Goal: Book appointment/travel/reservation

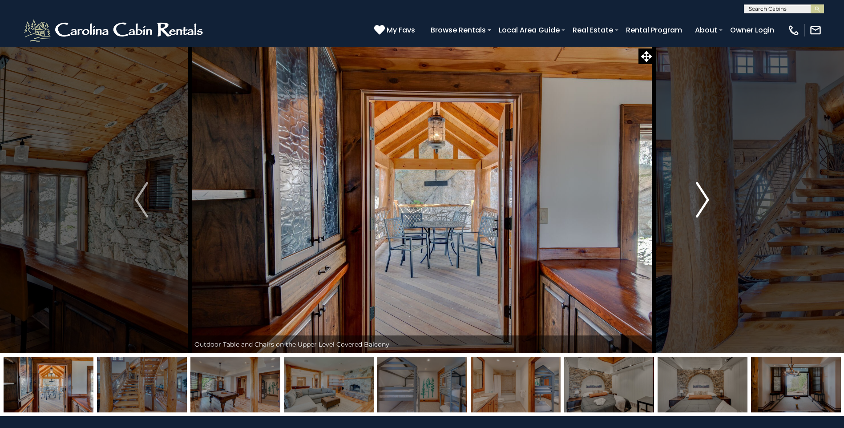
click at [703, 201] on img "Next" at bounding box center [702, 200] width 13 height 36
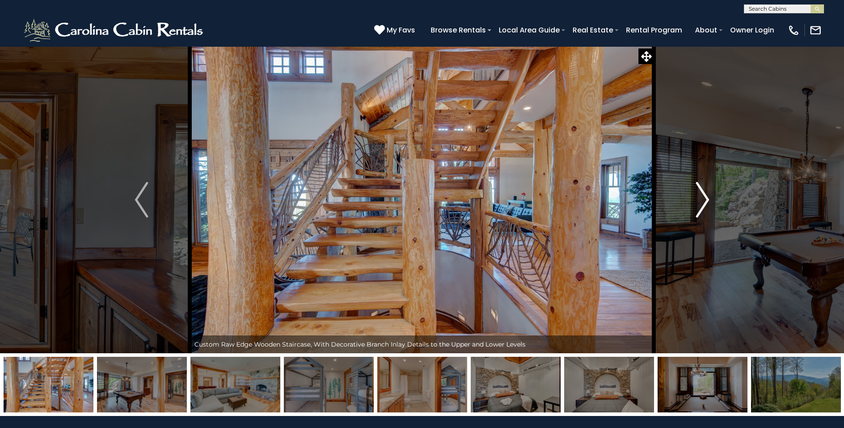
click at [706, 199] on img "Next" at bounding box center [702, 200] width 13 height 36
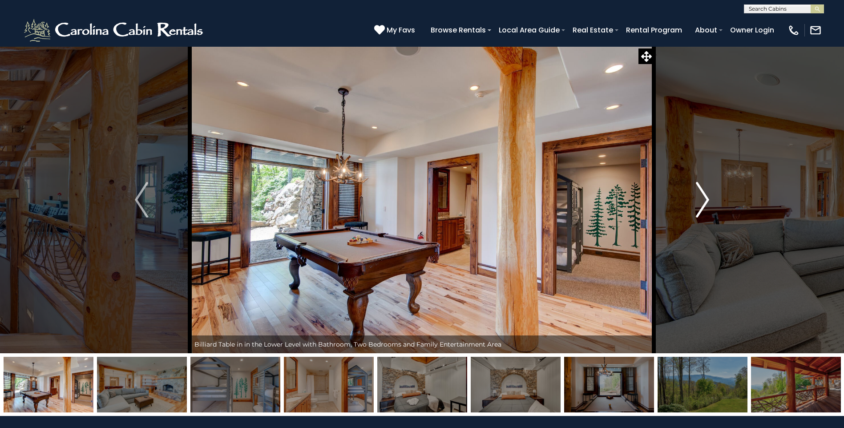
click at [706, 199] on img "Next" at bounding box center [702, 200] width 13 height 36
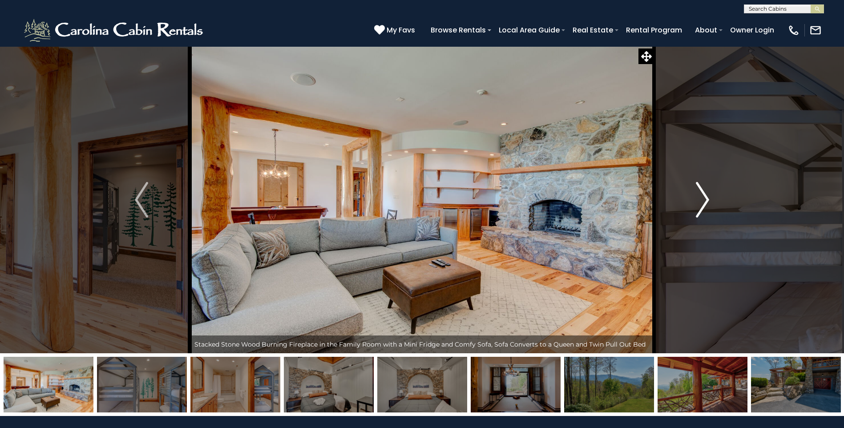
click at [706, 199] on img "Next" at bounding box center [702, 200] width 13 height 36
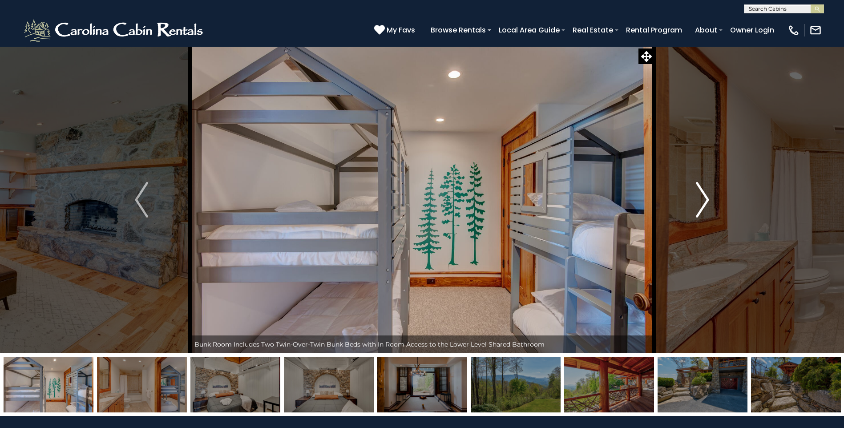
click at [706, 199] on img "Next" at bounding box center [702, 200] width 13 height 36
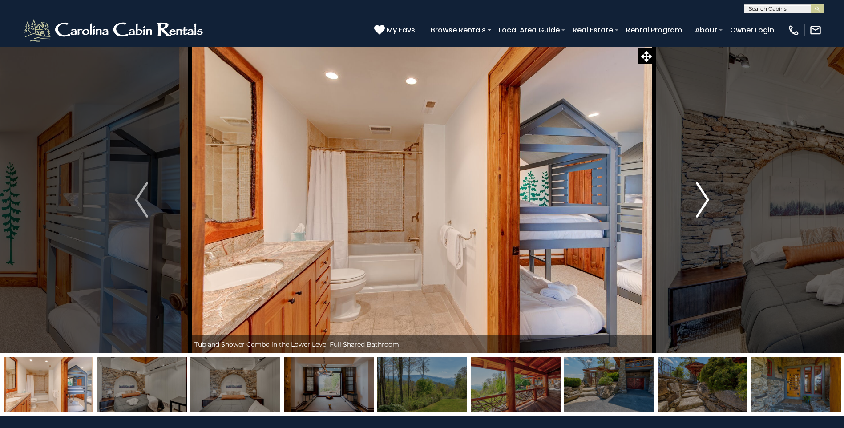
click at [706, 199] on img "Next" at bounding box center [702, 200] width 13 height 36
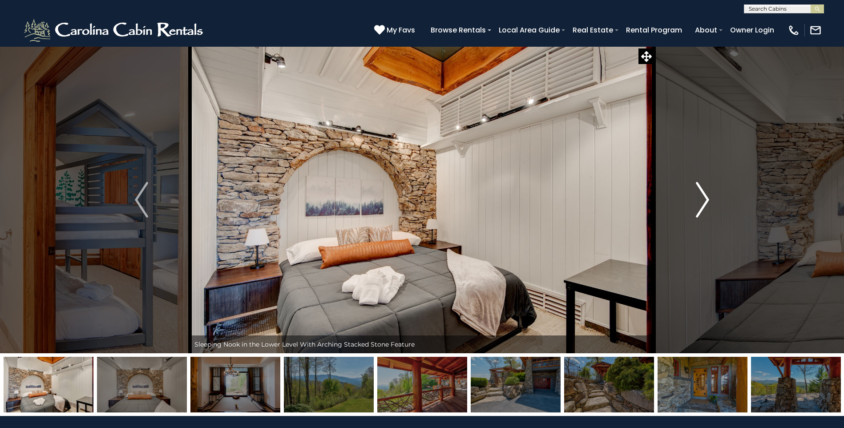
click at [706, 199] on img "Next" at bounding box center [702, 200] width 13 height 36
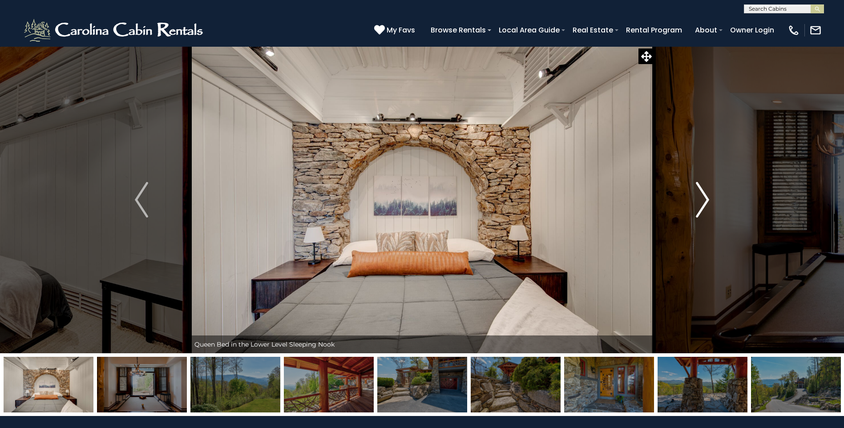
click at [706, 199] on img "Next" at bounding box center [702, 200] width 13 height 36
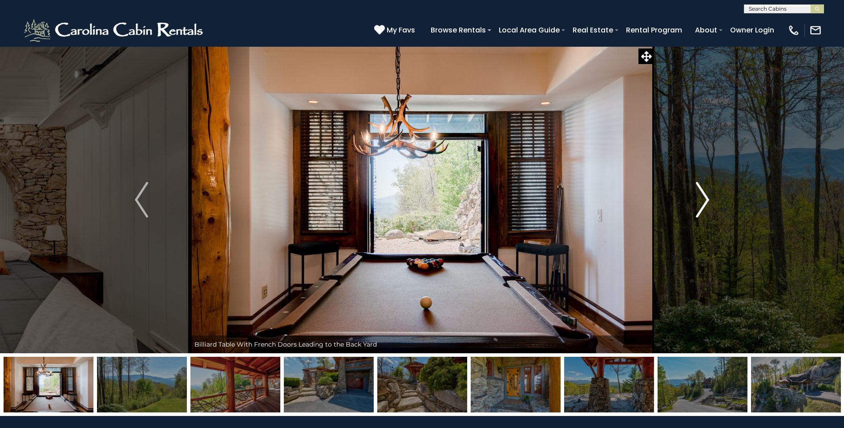
click at [706, 199] on img "Next" at bounding box center [702, 200] width 13 height 36
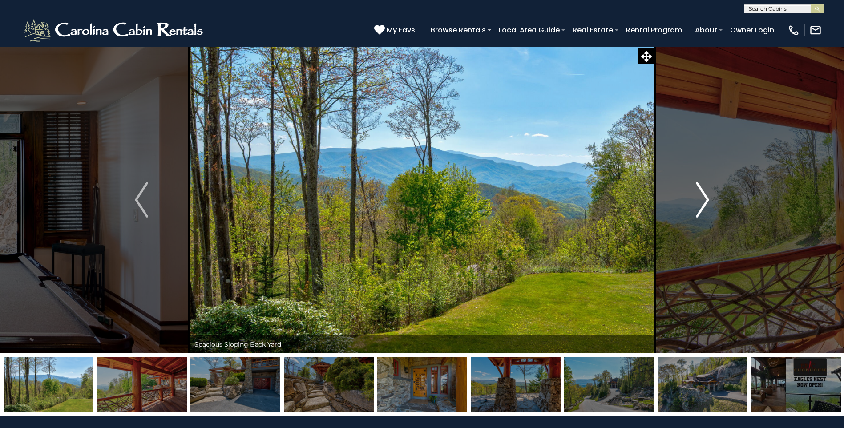
click at [706, 199] on img "Next" at bounding box center [702, 200] width 13 height 36
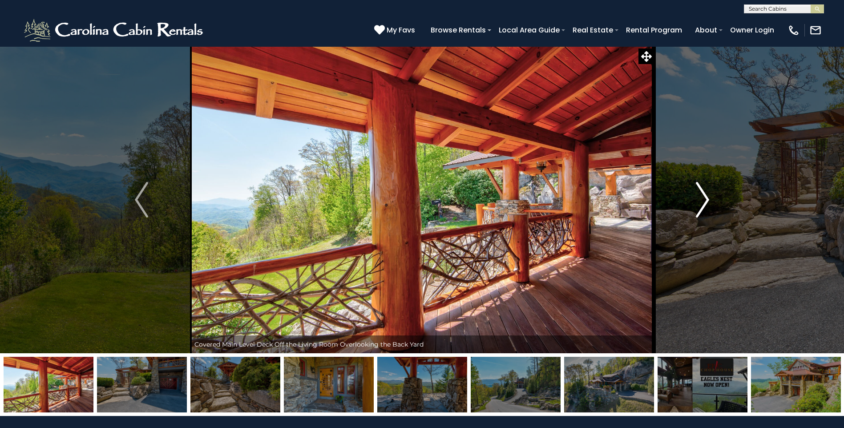
click at [706, 199] on img "Next" at bounding box center [702, 200] width 13 height 36
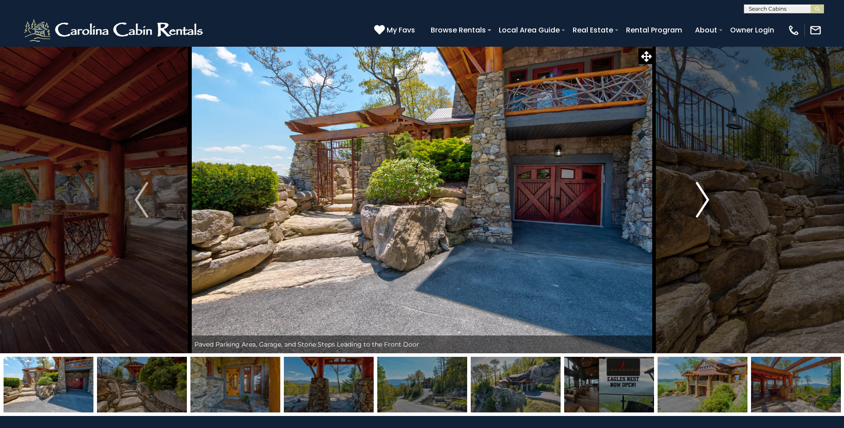
click at [706, 199] on img "Next" at bounding box center [702, 200] width 13 height 36
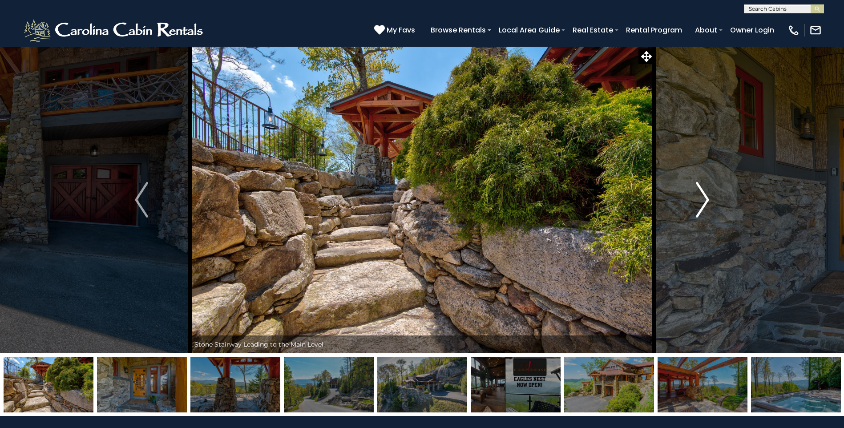
click at [706, 199] on img "Next" at bounding box center [702, 200] width 13 height 36
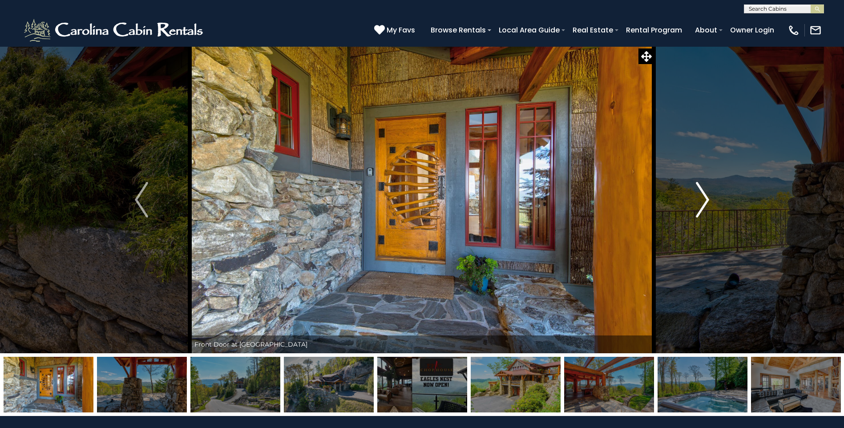
click at [706, 199] on img "Next" at bounding box center [702, 200] width 13 height 36
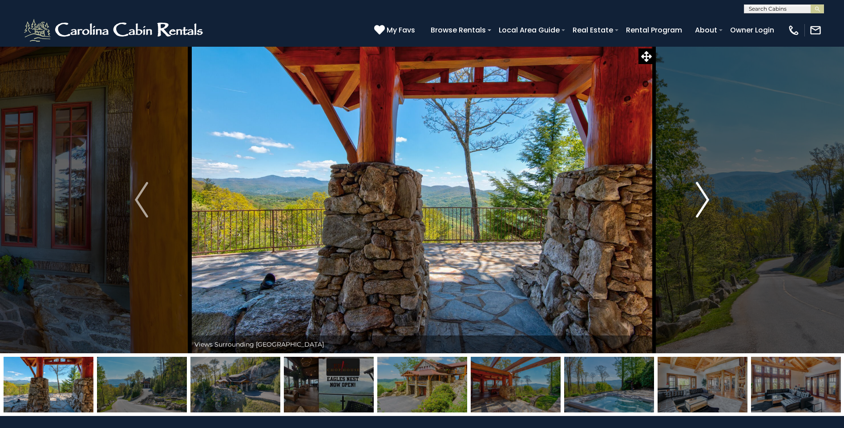
click at [706, 199] on img "Next" at bounding box center [702, 200] width 13 height 36
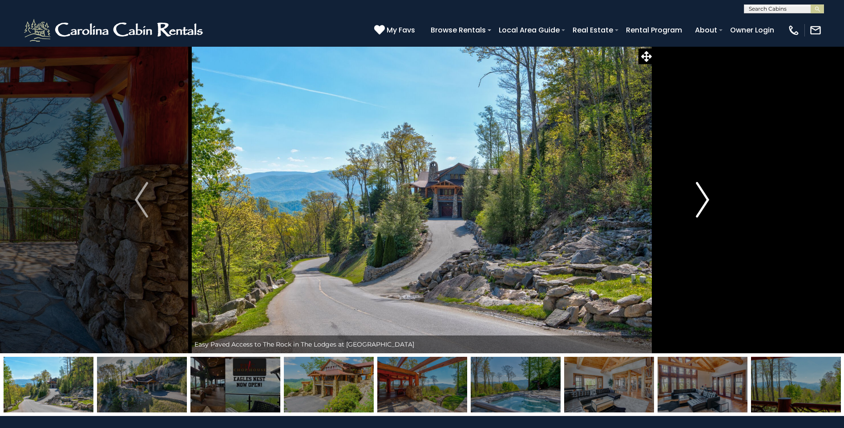
click at [709, 200] on img "Next" at bounding box center [702, 200] width 13 height 36
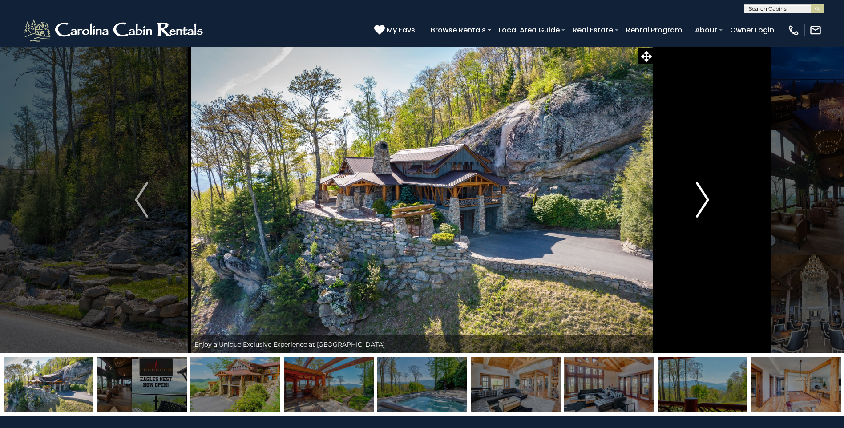
click at [706, 202] on img "Next" at bounding box center [702, 200] width 13 height 36
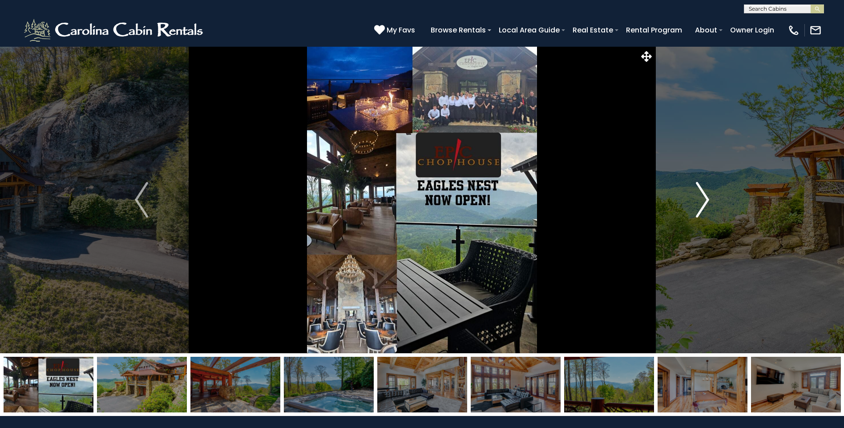
click at [706, 202] on img "Next" at bounding box center [702, 200] width 13 height 36
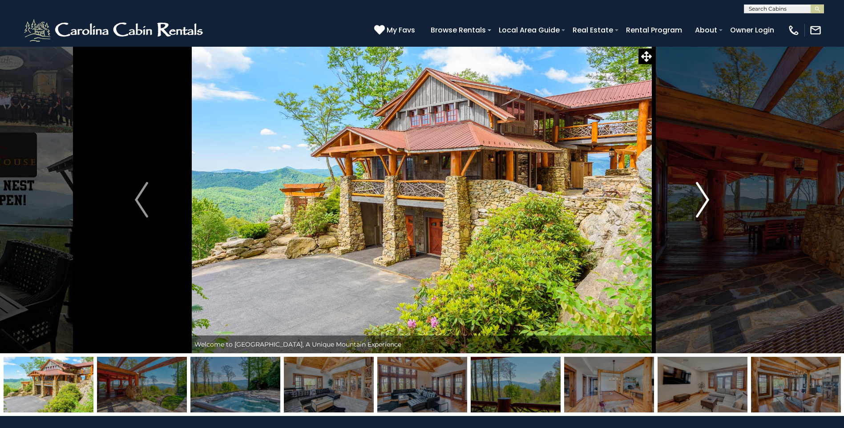
click at [706, 202] on img "Next" at bounding box center [702, 200] width 13 height 36
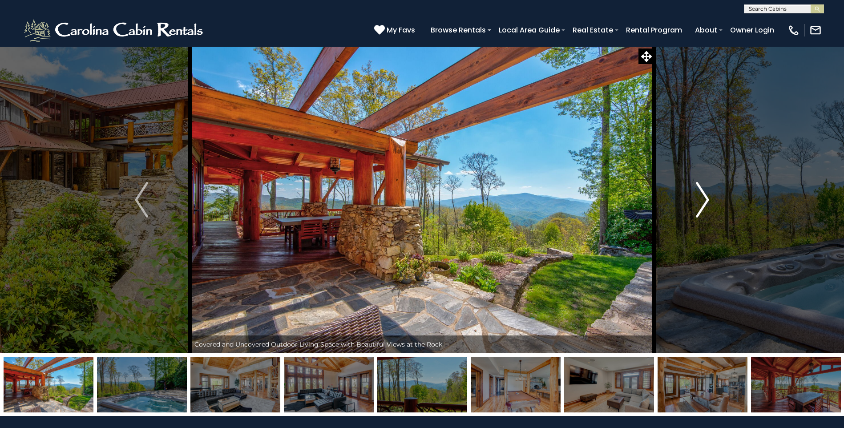
click at [706, 202] on img "Next" at bounding box center [702, 200] width 13 height 36
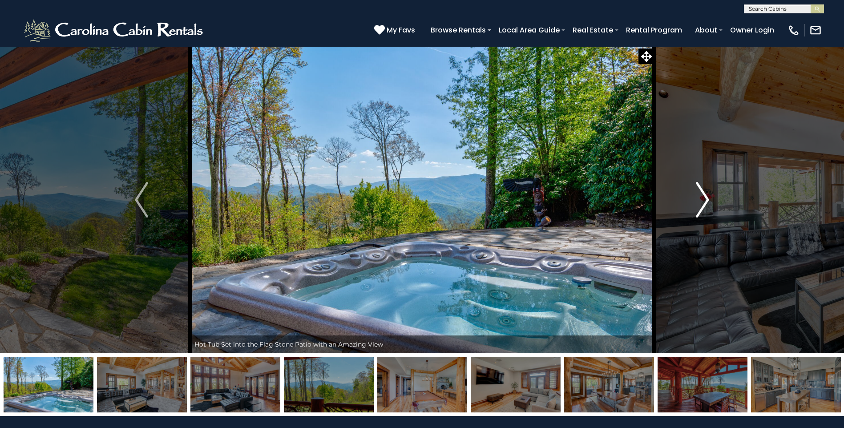
click at [706, 202] on img "Next" at bounding box center [702, 200] width 13 height 36
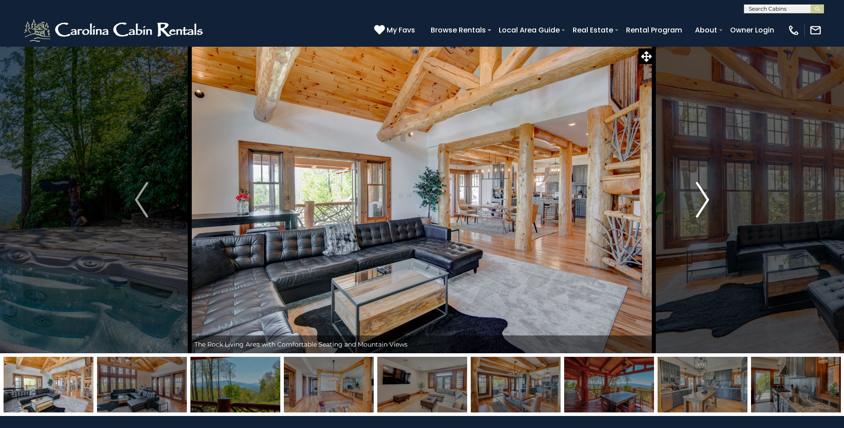
click at [706, 202] on img "Next" at bounding box center [702, 200] width 13 height 36
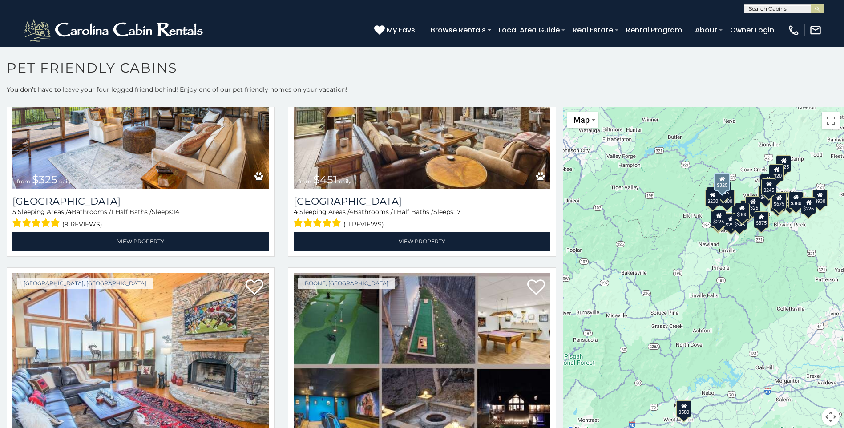
scroll to position [400, 0]
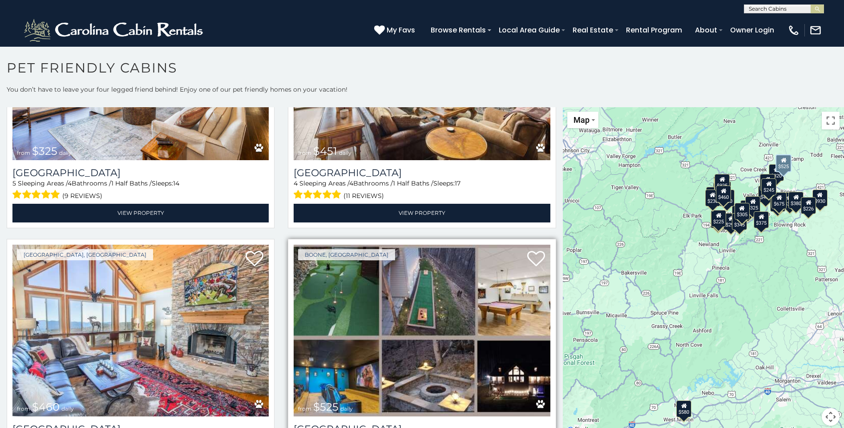
click at [418, 320] on img at bounding box center [422, 331] width 256 height 172
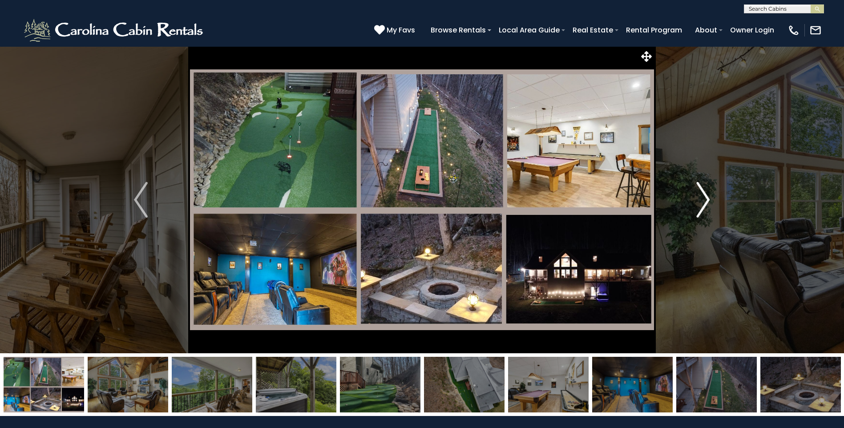
click at [706, 198] on img "Next" at bounding box center [702, 200] width 13 height 36
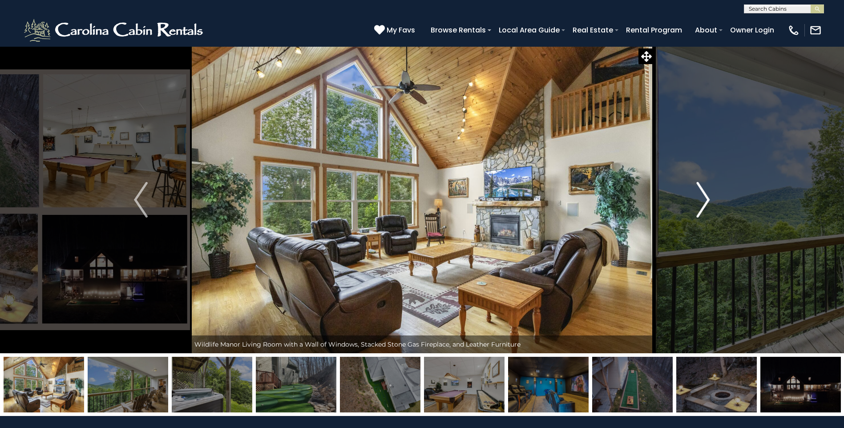
click at [706, 198] on img "Next" at bounding box center [702, 200] width 13 height 36
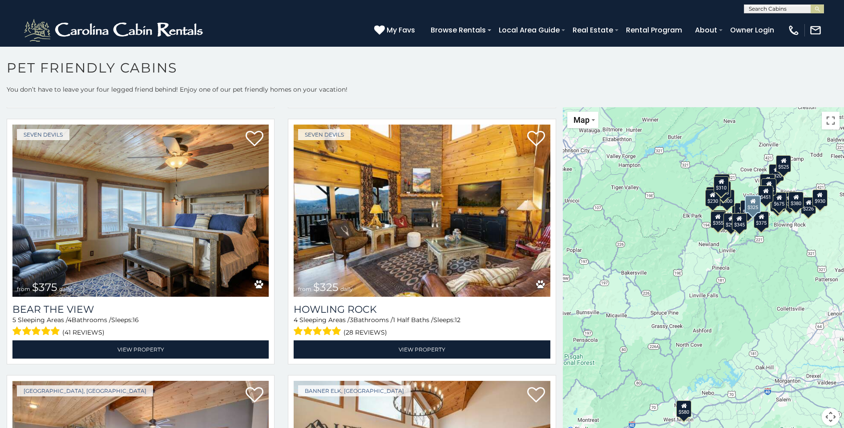
scroll to position [2358, 0]
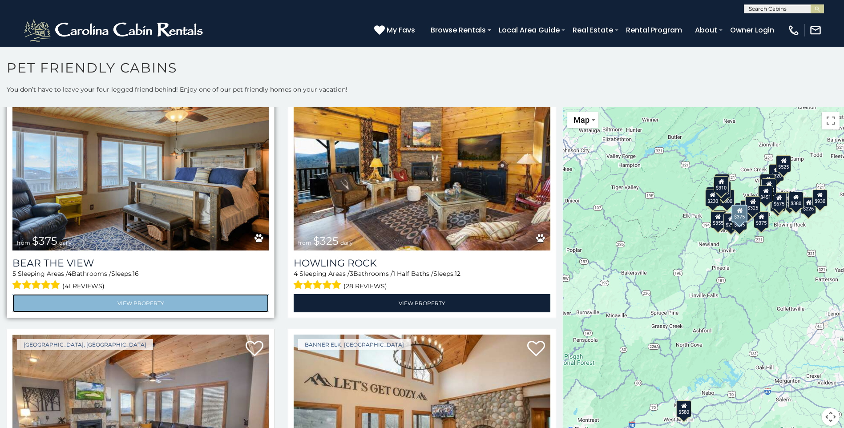
click at [123, 294] on link "View Property" at bounding box center [140, 303] width 256 height 18
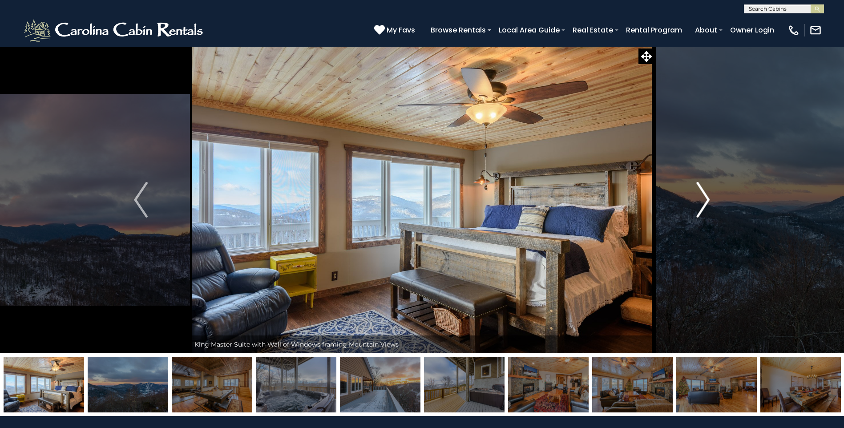
click at [707, 199] on img "Next" at bounding box center [702, 200] width 13 height 36
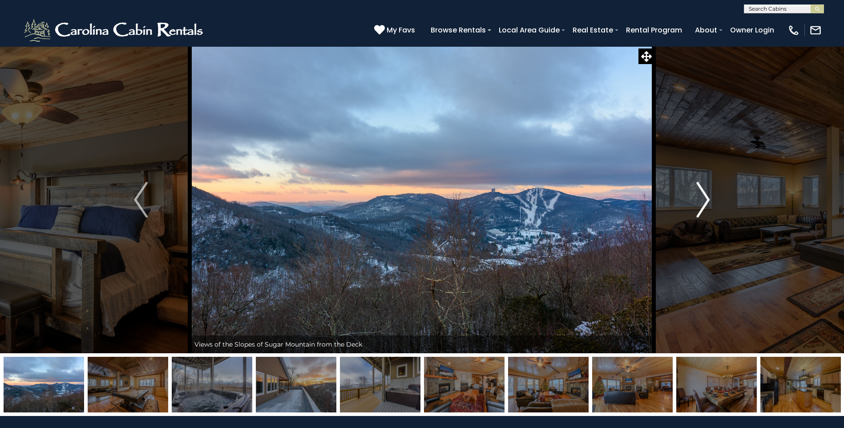
click at [707, 199] on img "Next" at bounding box center [702, 200] width 13 height 36
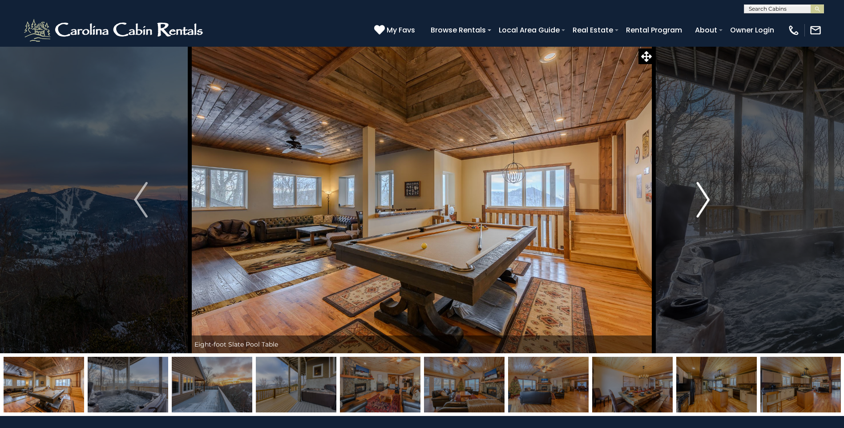
click at [707, 199] on img "Next" at bounding box center [702, 200] width 13 height 36
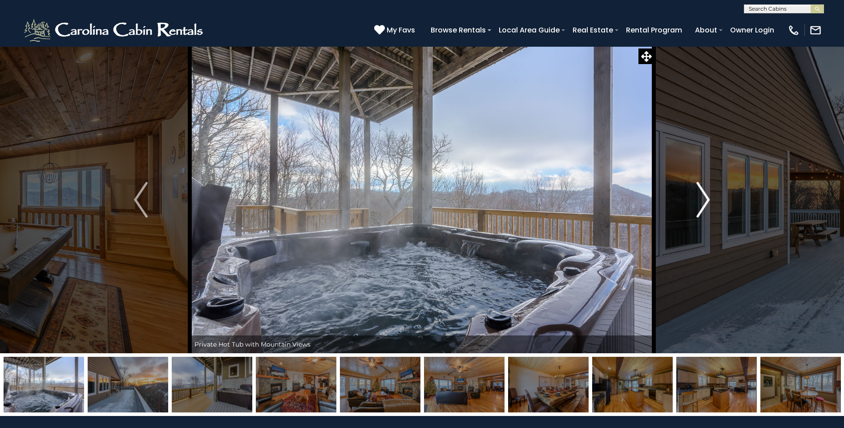
click at [707, 199] on img "Next" at bounding box center [702, 200] width 13 height 36
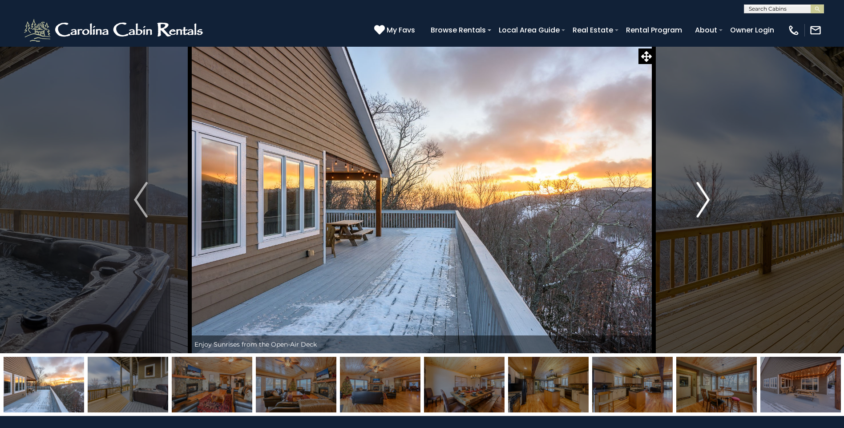
click at [707, 199] on img "Next" at bounding box center [702, 200] width 13 height 36
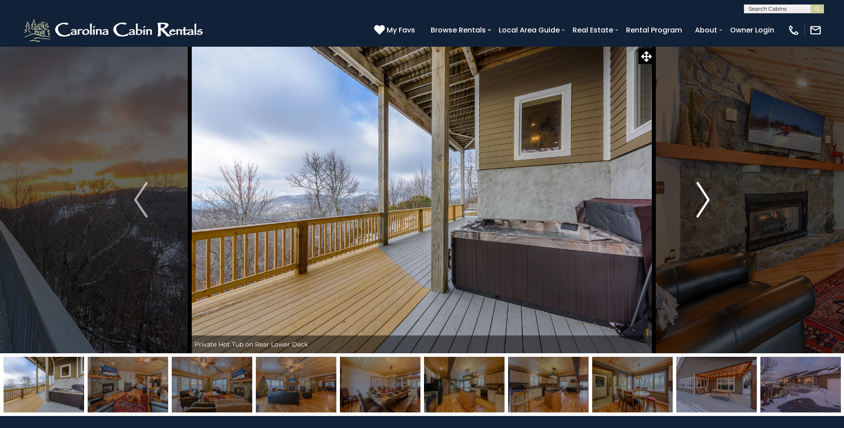
click at [707, 199] on img "Next" at bounding box center [702, 200] width 13 height 36
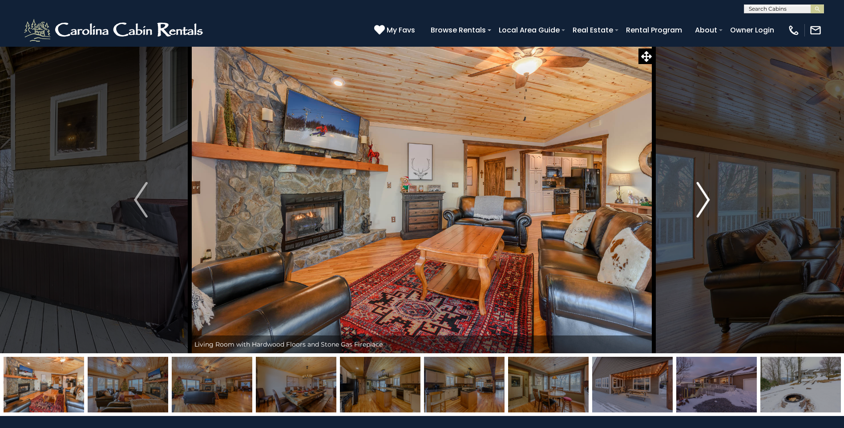
click at [707, 199] on img "Next" at bounding box center [702, 200] width 13 height 36
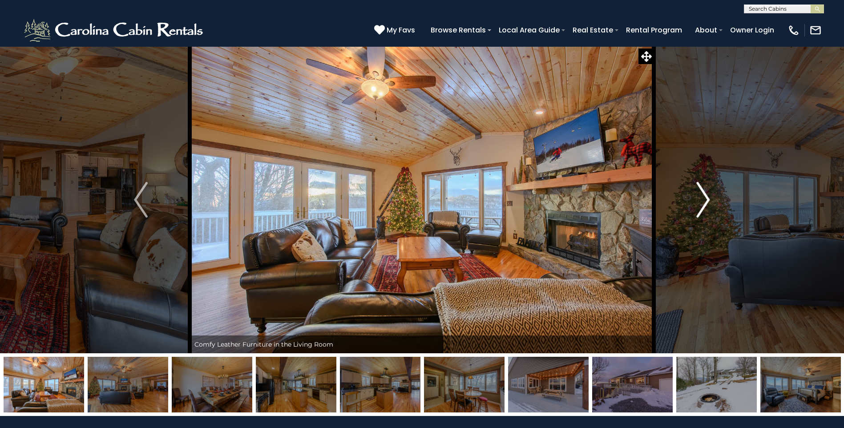
click at [707, 199] on img "Next" at bounding box center [702, 200] width 13 height 36
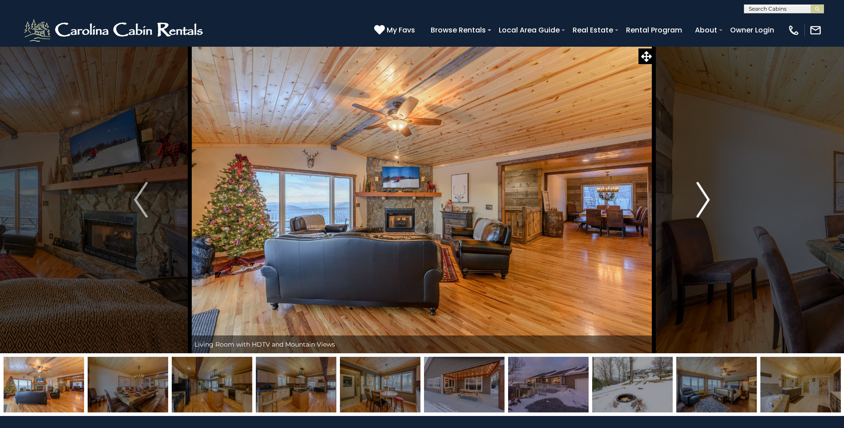
click at [707, 199] on img "Next" at bounding box center [702, 200] width 13 height 36
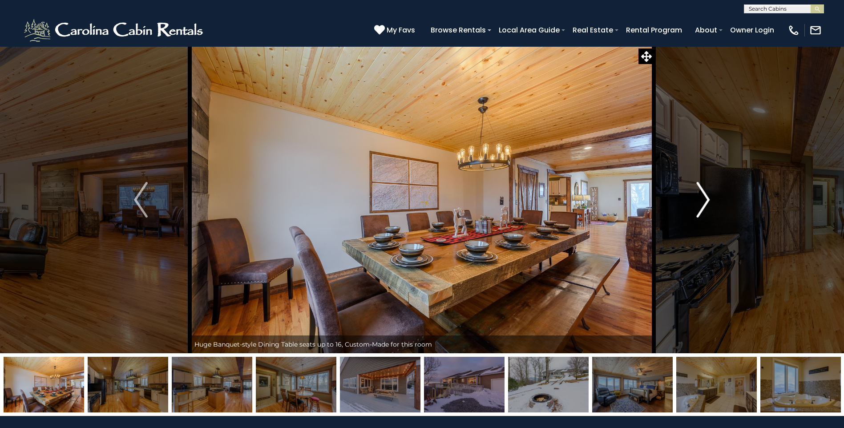
click at [707, 199] on img "Next" at bounding box center [702, 200] width 13 height 36
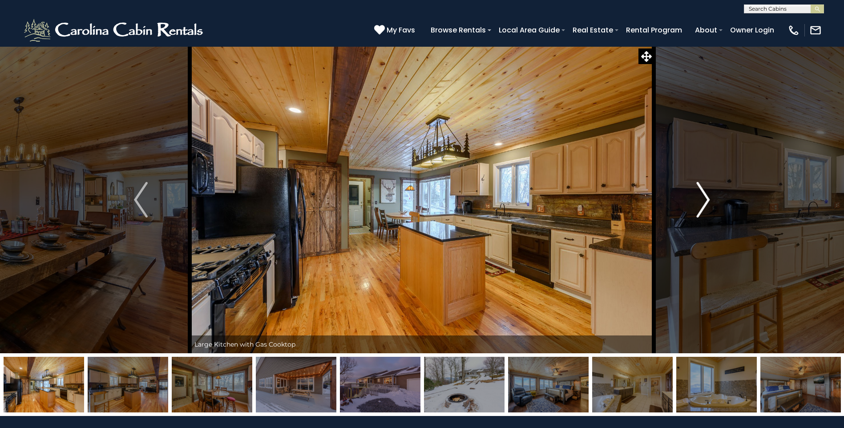
click at [707, 199] on img "Next" at bounding box center [702, 200] width 13 height 36
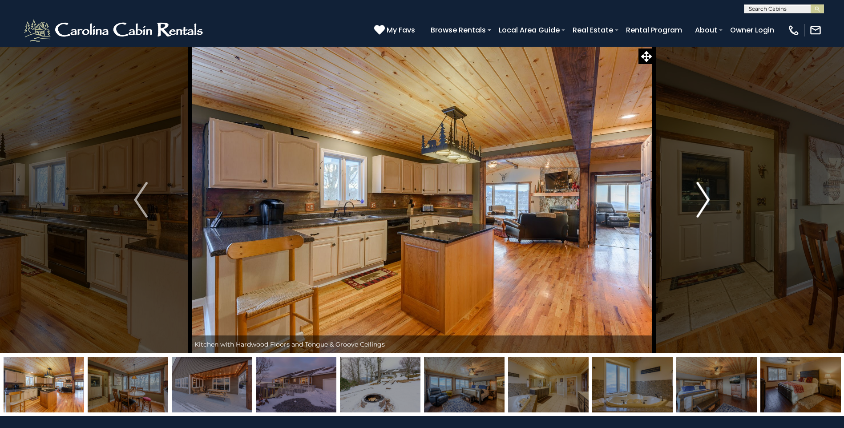
click at [707, 199] on img "Next" at bounding box center [702, 200] width 13 height 36
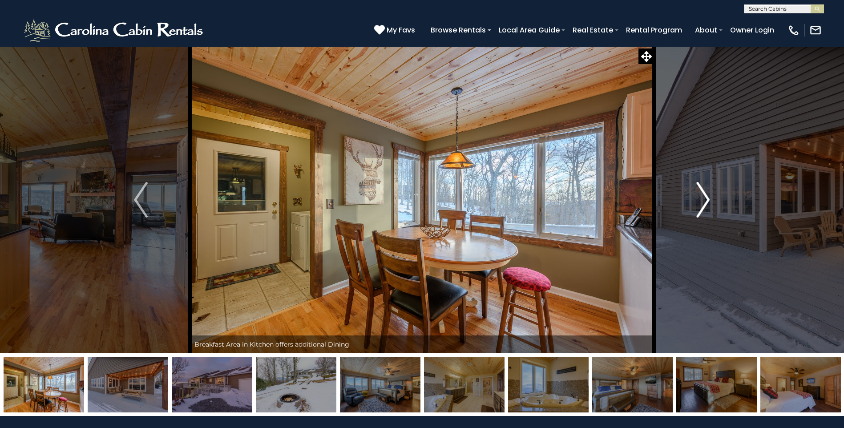
click at [707, 199] on img "Next" at bounding box center [702, 200] width 13 height 36
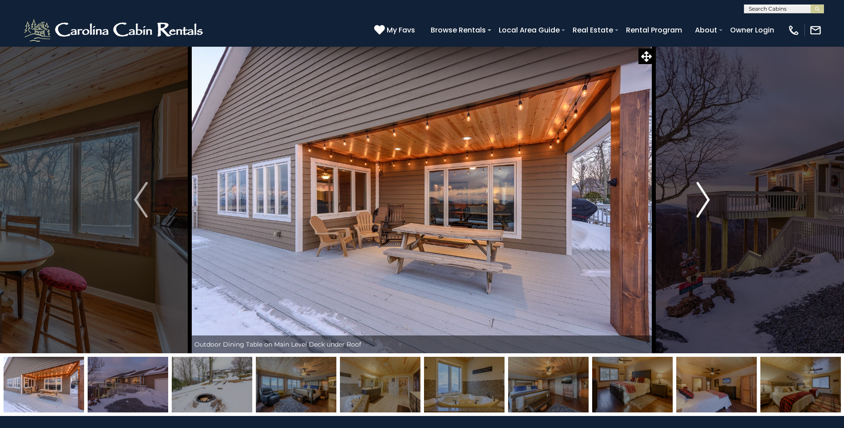
click at [707, 199] on img "Next" at bounding box center [702, 200] width 13 height 36
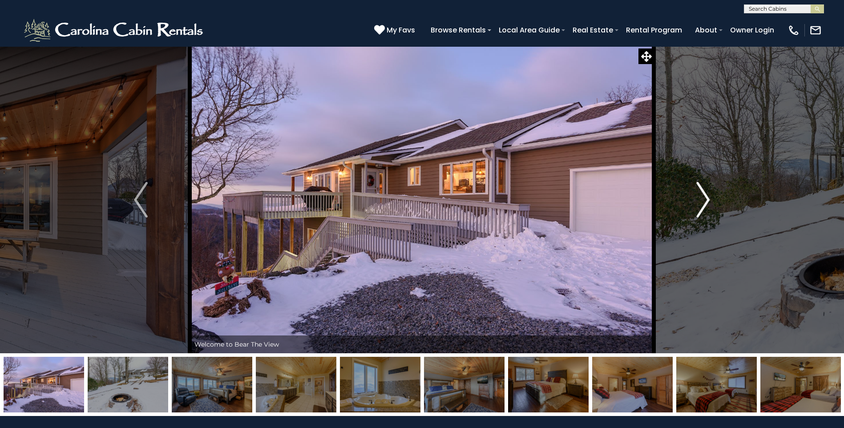
click at [707, 199] on img "Next" at bounding box center [702, 200] width 13 height 36
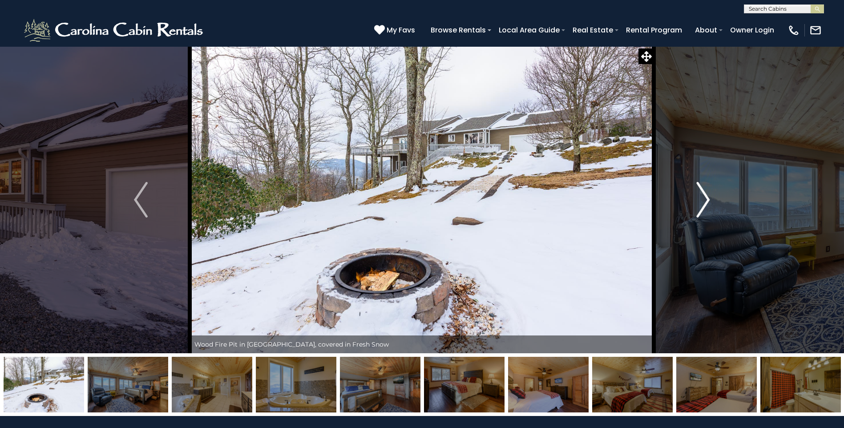
click at [707, 199] on img "Next" at bounding box center [702, 200] width 13 height 36
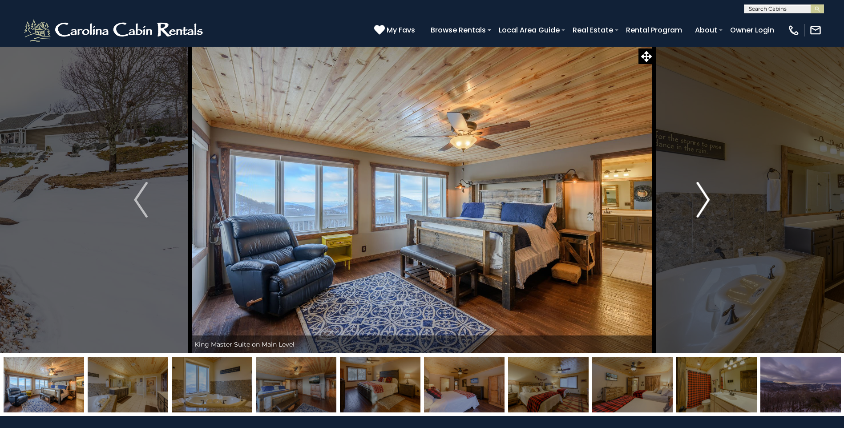
click at [707, 199] on img "Next" at bounding box center [702, 200] width 13 height 36
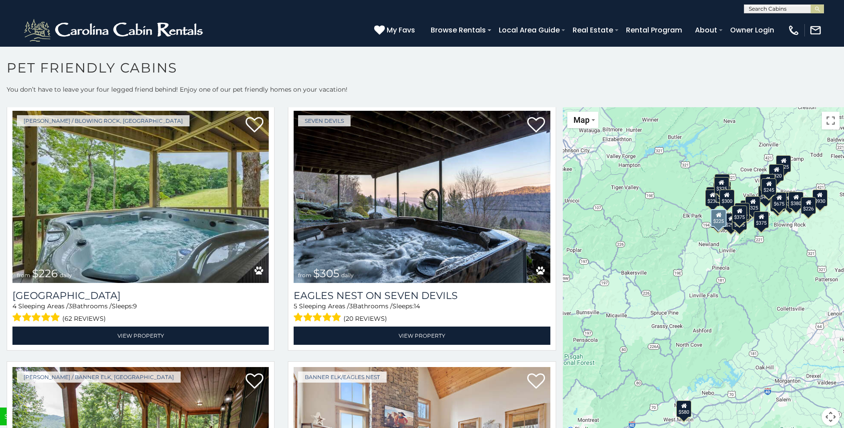
scroll to position [3382, 0]
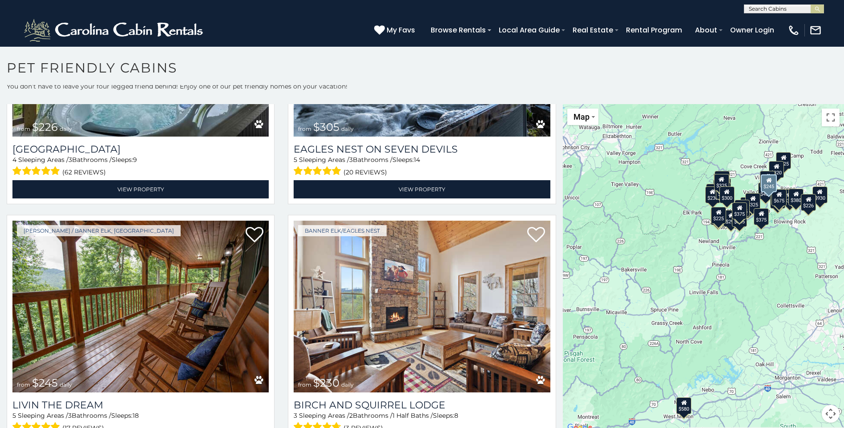
scroll to position [4, 0]
